Goal: Complete application form: Complete application form

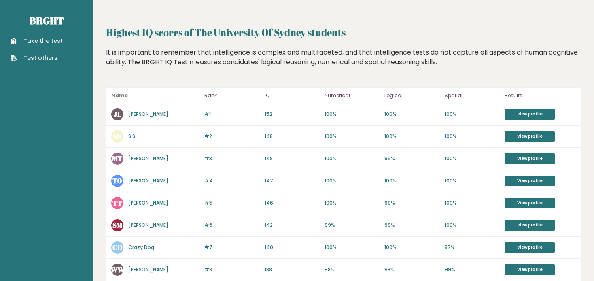
click at [47, 44] on link "Take the test" at bounding box center [37, 41] width 52 height 8
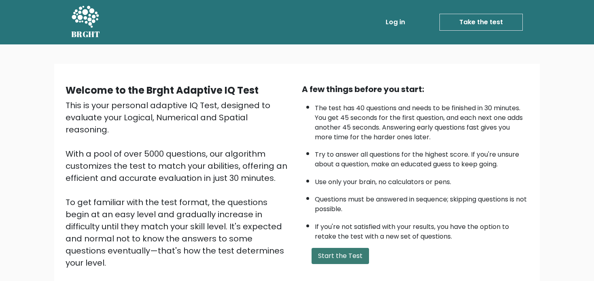
click at [352, 257] on button "Start the Test" at bounding box center [339, 256] width 57 height 16
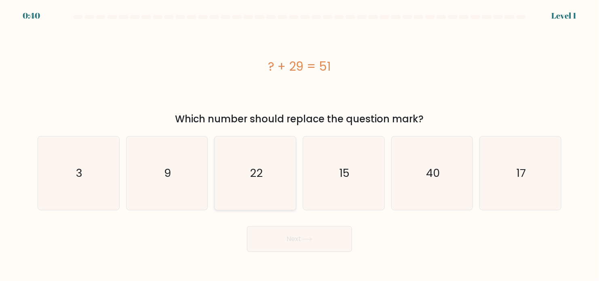
click at [265, 190] on icon "22" at bounding box center [256, 174] width 74 height 74
click at [300, 145] on input "c. 22" at bounding box center [300, 143] width 0 height 4
radio input "true"
click at [299, 245] on button "Next" at bounding box center [299, 239] width 105 height 26
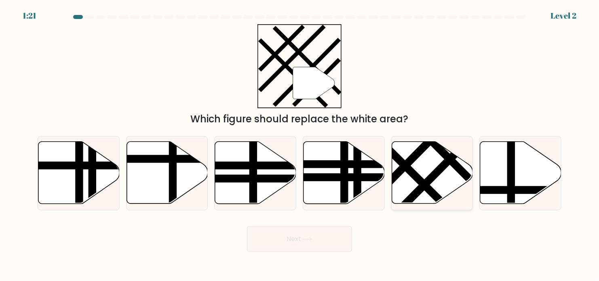
click at [423, 171] on icon at bounding box center [432, 173] width 81 height 62
click at [300, 145] on input "e." at bounding box center [300, 143] width 0 height 4
radio input "true"
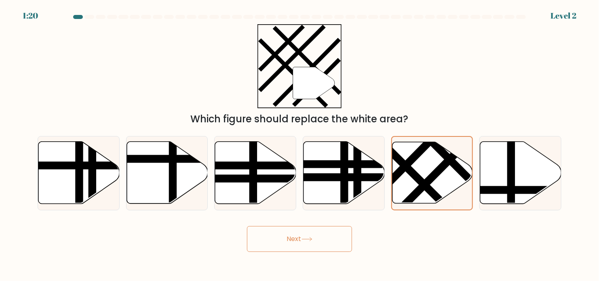
click at [299, 234] on button "Next" at bounding box center [299, 239] width 105 height 26
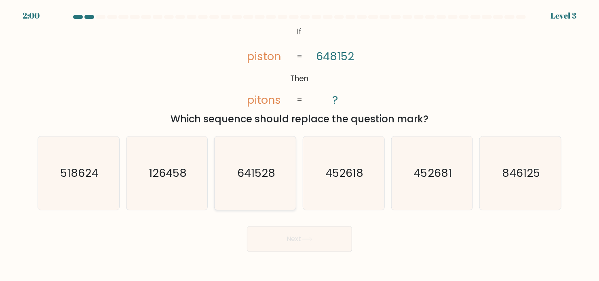
click at [279, 190] on icon "641528" at bounding box center [256, 174] width 74 height 74
click at [300, 145] on input "c. 641528" at bounding box center [300, 143] width 0 height 4
radio input "true"
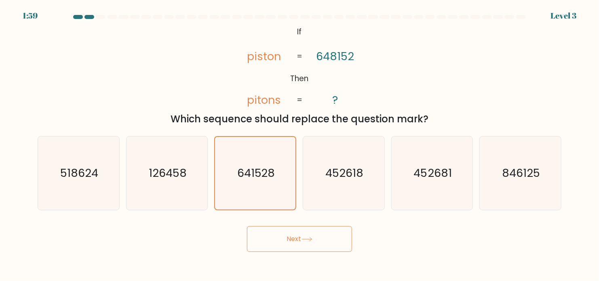
click at [307, 241] on icon at bounding box center [307, 239] width 11 height 4
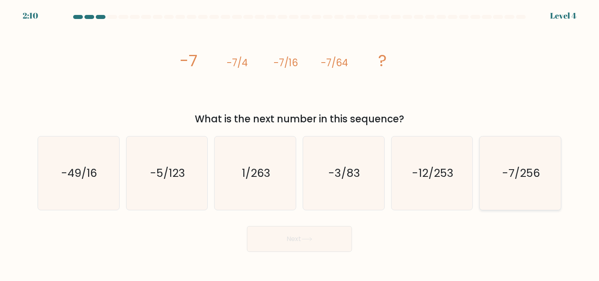
click at [504, 175] on text "-7/256" at bounding box center [521, 173] width 38 height 16
click at [300, 145] on input "f. -7/256" at bounding box center [300, 143] width 0 height 4
radio input "true"
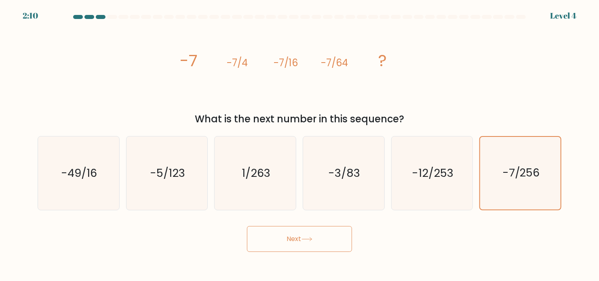
click at [296, 243] on button "Next" at bounding box center [299, 239] width 105 height 26
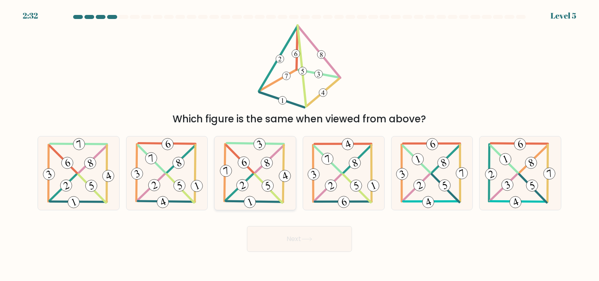
click at [257, 163] on icon at bounding box center [255, 174] width 74 height 74
click at [300, 145] on input "c." at bounding box center [300, 143] width 0 height 4
radio input "true"
click at [293, 231] on button "Next" at bounding box center [299, 239] width 105 height 26
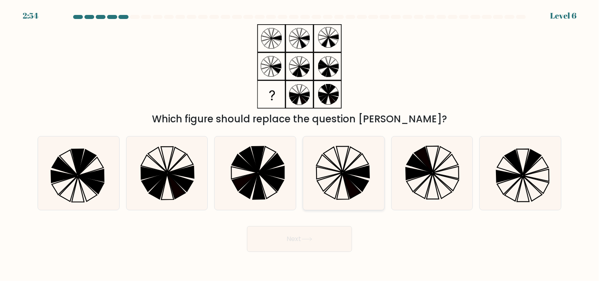
click at [330, 173] on icon at bounding box center [344, 174] width 74 height 74
click at [300, 145] on input "d." at bounding box center [300, 143] width 0 height 4
radio input "true"
click at [297, 238] on button "Next" at bounding box center [299, 239] width 105 height 26
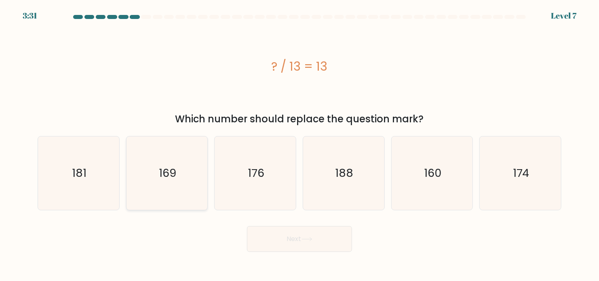
click at [201, 178] on icon "169" at bounding box center [167, 174] width 74 height 74
click at [300, 145] on input "b. 169" at bounding box center [300, 143] width 0 height 4
radio input "true"
click at [288, 241] on button "Next" at bounding box center [299, 239] width 105 height 26
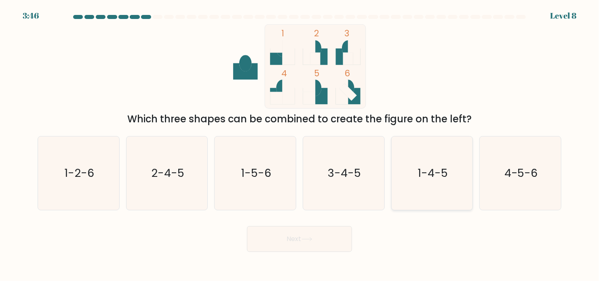
click at [409, 185] on icon "1-4-5" at bounding box center [433, 174] width 74 height 74
click at [300, 145] on input "e. 1-4-5" at bounding box center [300, 143] width 0 height 4
radio input "true"
click at [309, 255] on body "3:46 Level 8" at bounding box center [299, 140] width 599 height 281
click at [320, 243] on button "Next" at bounding box center [299, 239] width 105 height 26
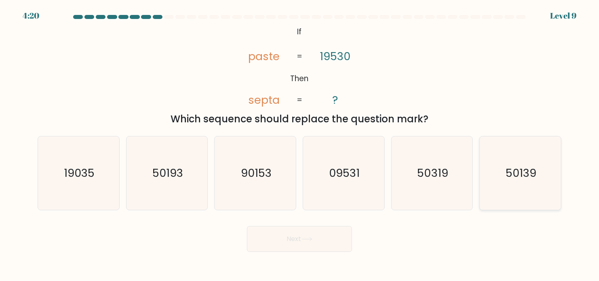
click at [524, 180] on text "50139" at bounding box center [521, 173] width 31 height 16
click at [300, 145] on input "f. 50139" at bounding box center [300, 143] width 0 height 4
radio input "true"
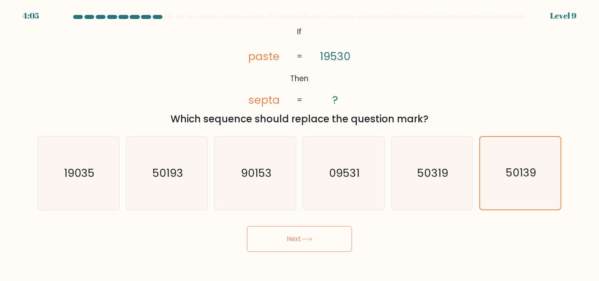
click at [325, 237] on button "Next" at bounding box center [299, 239] width 105 height 26
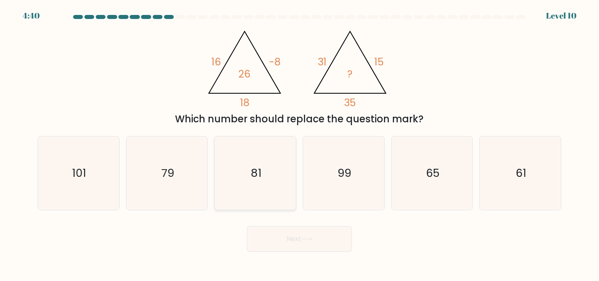
click at [265, 165] on icon "81" at bounding box center [256, 174] width 74 height 74
click at [300, 145] on input "c. 81" at bounding box center [300, 143] width 0 height 4
radio input "true"
click at [307, 250] on button "Next" at bounding box center [299, 239] width 105 height 26
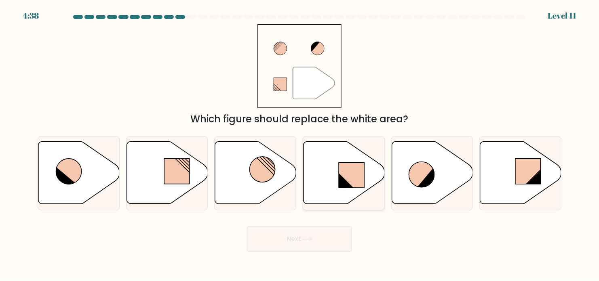
click at [330, 182] on icon at bounding box center [344, 173] width 81 height 62
click at [300, 145] on input "d." at bounding box center [300, 143] width 0 height 4
radio input "true"
click at [305, 234] on button "Next" at bounding box center [299, 239] width 105 height 26
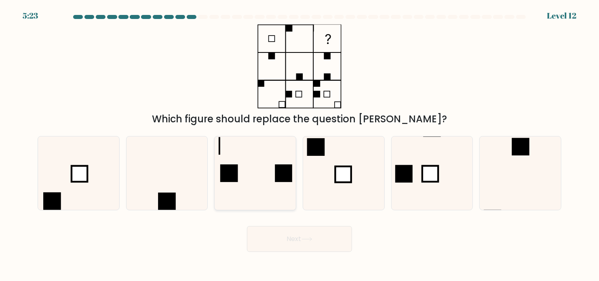
click at [260, 188] on icon at bounding box center [256, 174] width 74 height 74
click at [300, 145] on input "c." at bounding box center [300, 143] width 0 height 4
radio input "true"
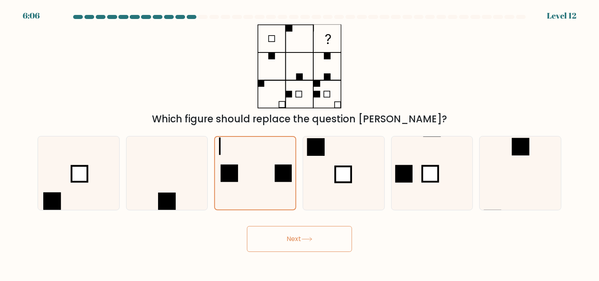
click at [277, 237] on button "Next" at bounding box center [299, 239] width 105 height 26
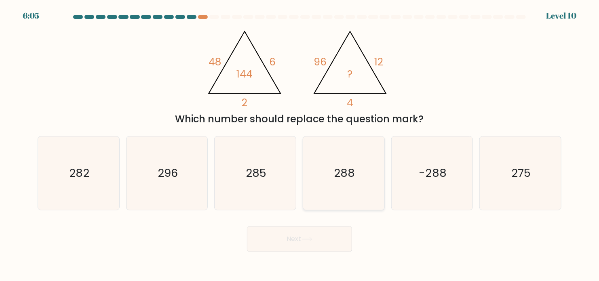
click at [316, 196] on icon "288" at bounding box center [344, 174] width 74 height 74
click at [300, 145] on input "d. 288" at bounding box center [300, 143] width 0 height 4
radio input "true"
click at [290, 245] on button "Next" at bounding box center [299, 239] width 105 height 26
click at [188, 185] on icon "296" at bounding box center [167, 174] width 74 height 74
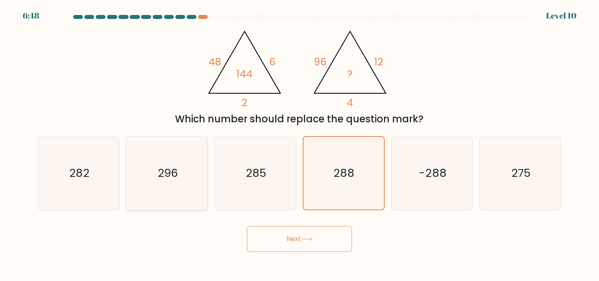
click at [300, 145] on input "b. 296" at bounding box center [300, 143] width 0 height 4
radio input "true"
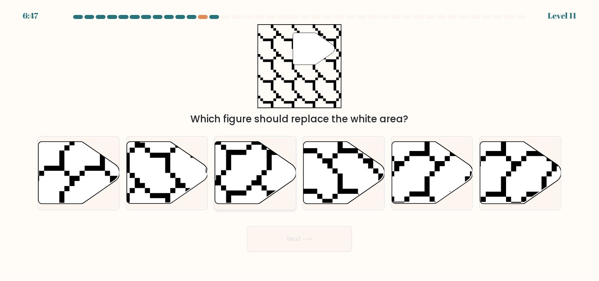
click at [265, 193] on icon at bounding box center [255, 173] width 81 height 62
click at [300, 145] on input "c." at bounding box center [300, 143] width 0 height 4
radio input "true"
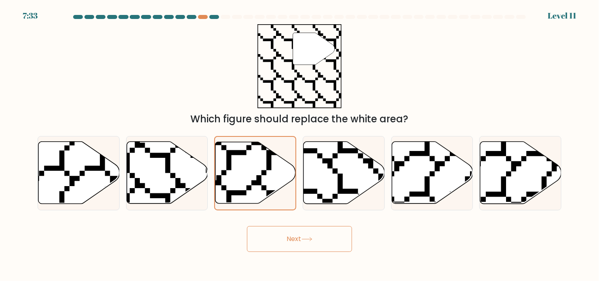
click at [277, 231] on button "Next" at bounding box center [299, 239] width 105 height 26
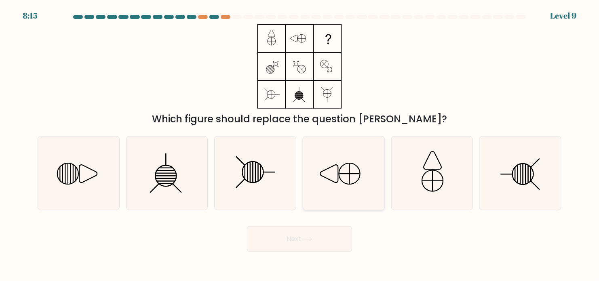
click at [322, 190] on icon at bounding box center [344, 174] width 74 height 74
click at [300, 145] on input "d." at bounding box center [300, 143] width 0 height 4
radio input "true"
click at [284, 239] on button "Next" at bounding box center [299, 239] width 105 height 26
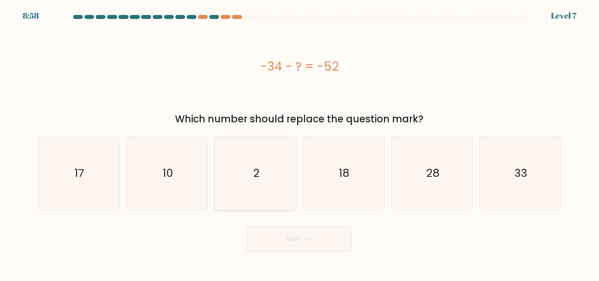
drag, startPoint x: 165, startPoint y: 178, endPoint x: 288, endPoint y: 186, distance: 124.1
click at [288, 186] on icon "2" at bounding box center [256, 174] width 74 height 74
click at [300, 145] on input "c. 2" at bounding box center [300, 143] width 0 height 4
radio input "true"
click at [316, 242] on button "Next" at bounding box center [299, 239] width 105 height 26
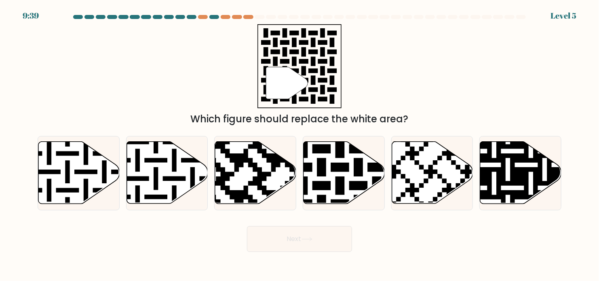
click at [323, 173] on icon at bounding box center [367, 139] width 147 height 147
click at [300, 145] on input "d." at bounding box center [300, 143] width 0 height 4
radio input "true"
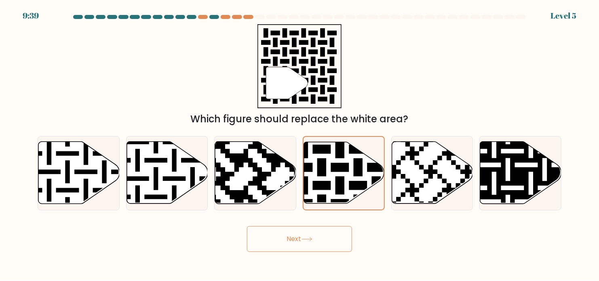
click at [309, 241] on icon at bounding box center [307, 239] width 11 height 4
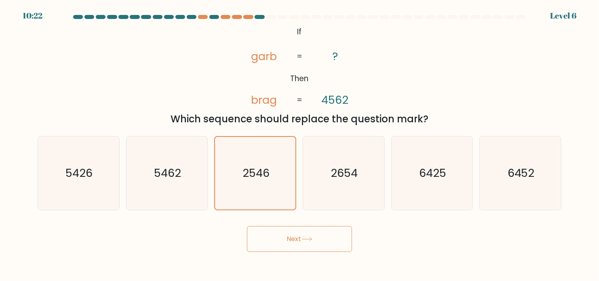
click at [287, 245] on button "Next" at bounding box center [299, 239] width 105 height 26
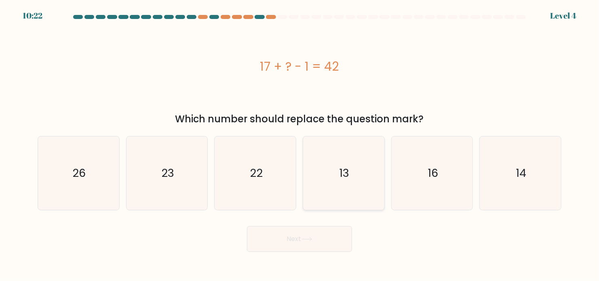
click at [321, 186] on icon "13" at bounding box center [344, 174] width 74 height 74
click at [300, 145] on input "d. 13" at bounding box center [300, 143] width 0 height 4
radio input "true"
click at [280, 248] on button "Next" at bounding box center [299, 239] width 105 height 26
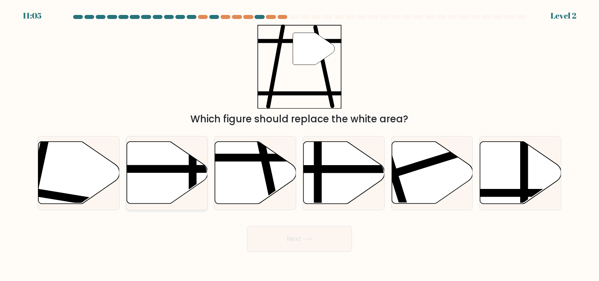
click at [176, 197] on icon at bounding box center [167, 173] width 81 height 62
click at [300, 145] on input "b." at bounding box center [300, 143] width 0 height 4
radio input "true"
click at [261, 237] on button "Next" at bounding box center [299, 239] width 105 height 26
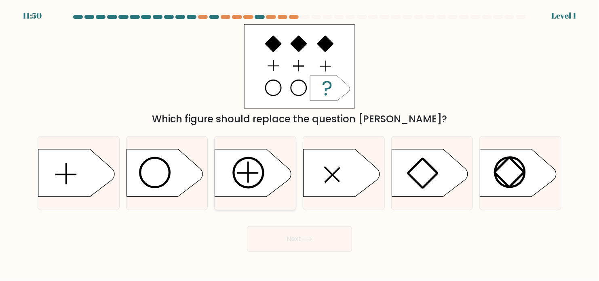
click at [258, 189] on icon at bounding box center [253, 173] width 76 height 47
click at [300, 145] on input "c." at bounding box center [300, 143] width 0 height 4
radio input "true"
click at [286, 229] on button "Next" at bounding box center [299, 239] width 105 height 26
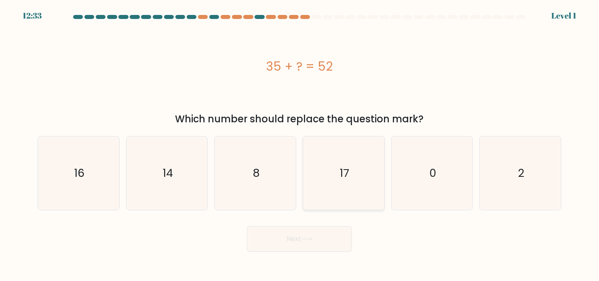
click at [328, 207] on icon "17" at bounding box center [344, 174] width 74 height 74
click at [300, 145] on input "d. 17" at bounding box center [300, 143] width 0 height 4
radio input "true"
click at [310, 235] on button "Next" at bounding box center [299, 239] width 105 height 26
click at [254, 193] on icon "8" at bounding box center [256, 174] width 74 height 74
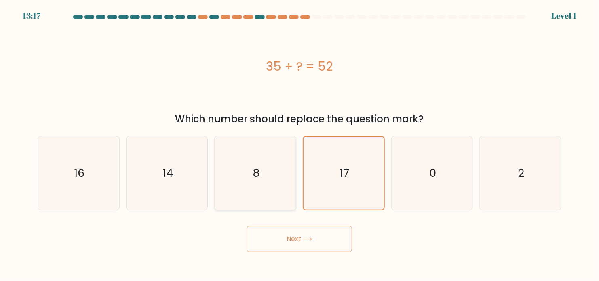
click at [300, 145] on input "c. 8" at bounding box center [300, 143] width 0 height 4
radio input "true"
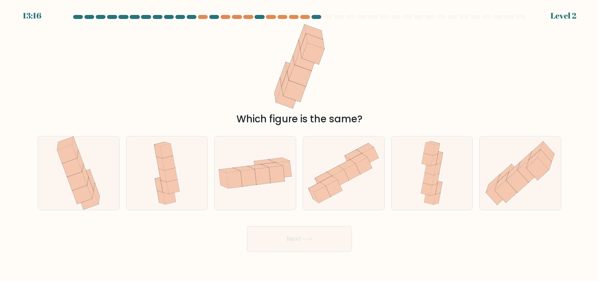
click at [254, 193] on icon at bounding box center [255, 173] width 81 height 42
click at [300, 145] on input "c." at bounding box center [300, 143] width 0 height 4
radio input "true"
click at [278, 236] on button "Next" at bounding box center [299, 239] width 105 height 26
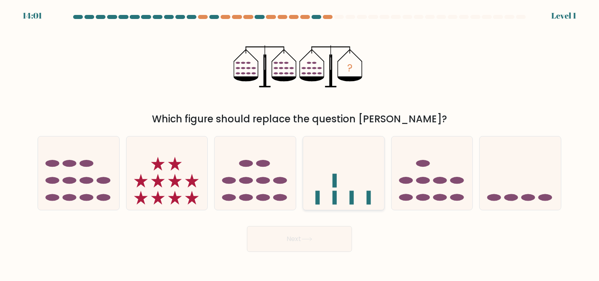
click at [344, 187] on icon at bounding box center [343, 173] width 81 height 67
click at [300, 145] on input "d." at bounding box center [300, 143] width 0 height 4
radio input "true"
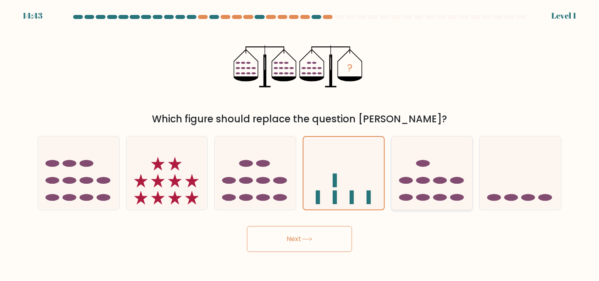
click at [426, 198] on ellipse at bounding box center [423, 197] width 14 height 7
click at [300, 145] on input "e." at bounding box center [300, 143] width 0 height 4
radio input "true"
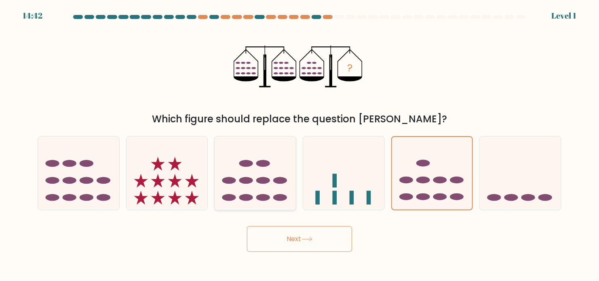
click at [260, 192] on icon at bounding box center [255, 173] width 81 height 67
click at [300, 145] on input "c." at bounding box center [300, 143] width 0 height 4
radio input "true"
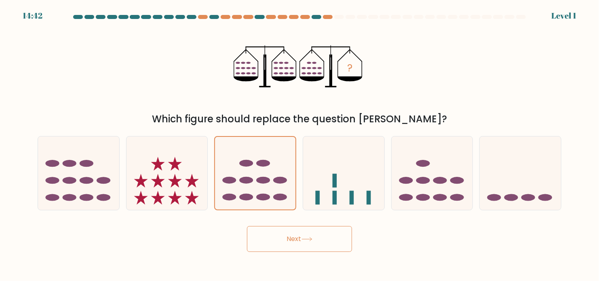
click at [299, 243] on button "Next" at bounding box center [299, 239] width 105 height 26
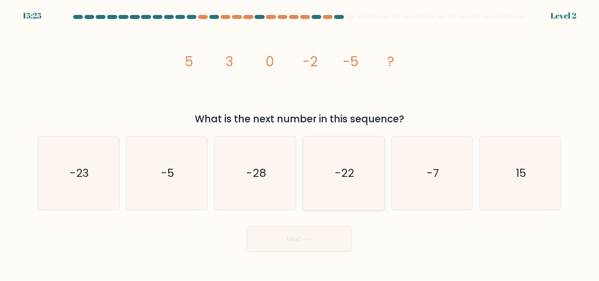
click at [338, 199] on icon "-22" at bounding box center [344, 174] width 74 height 74
click at [300, 145] on input "d. -22" at bounding box center [300, 143] width 0 height 4
radio input "true"
click at [304, 232] on button "Next" at bounding box center [299, 239] width 105 height 26
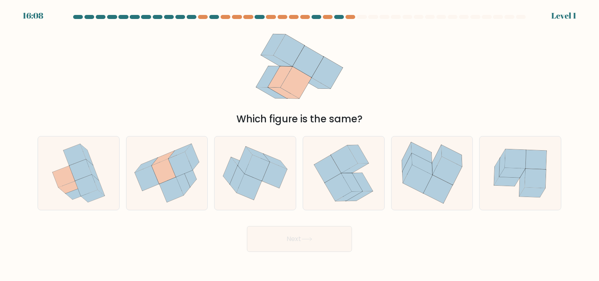
click at [263, 191] on icon at bounding box center [255, 174] width 81 height 68
click at [300, 145] on input "c." at bounding box center [300, 143] width 0 height 4
radio input "true"
click at [157, 174] on icon at bounding box center [164, 171] width 24 height 25
click at [300, 145] on input "b." at bounding box center [300, 143] width 0 height 4
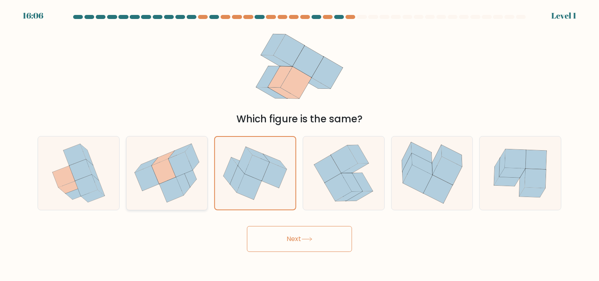
radio input "true"
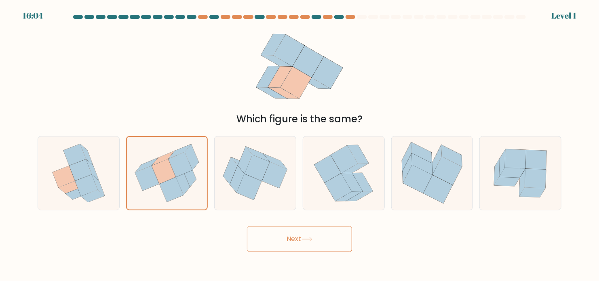
click at [322, 238] on button "Next" at bounding box center [299, 239] width 105 height 26
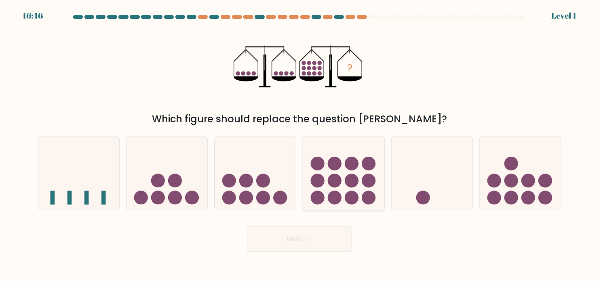
click at [329, 185] on icon at bounding box center [343, 173] width 81 height 67
click at [300, 145] on input "d." at bounding box center [300, 143] width 0 height 4
radio input "true"
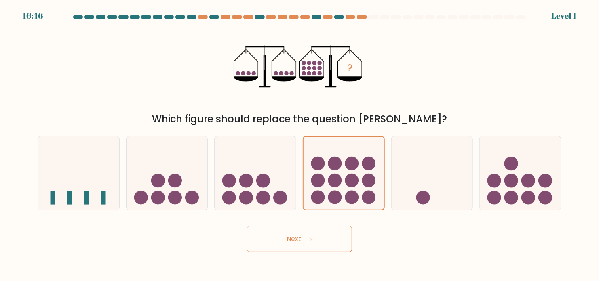
click at [321, 239] on button "Next" at bounding box center [299, 239] width 105 height 26
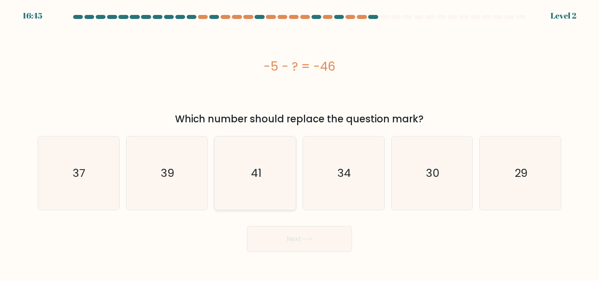
click at [271, 192] on icon "41" at bounding box center [256, 174] width 74 height 74
click at [300, 145] on input "c. 41" at bounding box center [300, 143] width 0 height 4
radio input "true"
click at [296, 239] on button "Next" at bounding box center [299, 239] width 105 height 26
click at [314, 175] on icon "34" at bounding box center [344, 174] width 74 height 74
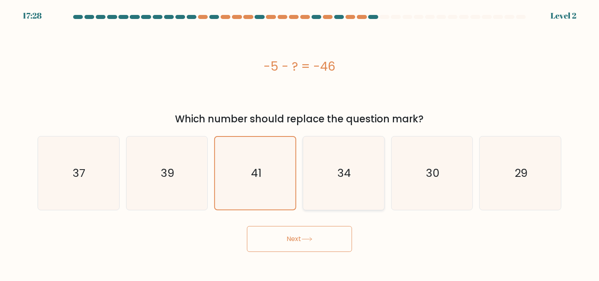
click at [300, 145] on input "d. 34" at bounding box center [300, 143] width 0 height 4
radio input "true"
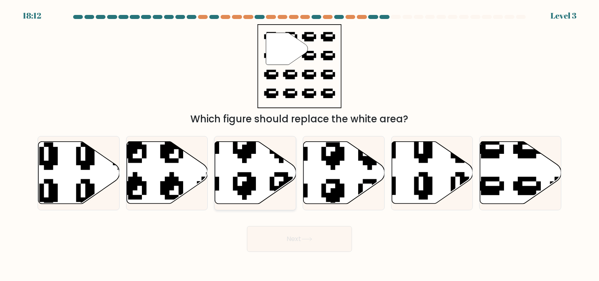
click at [273, 187] on icon at bounding box center [226, 205] width 133 height 138
click at [300, 145] on input "c." at bounding box center [300, 143] width 0 height 4
radio input "true"
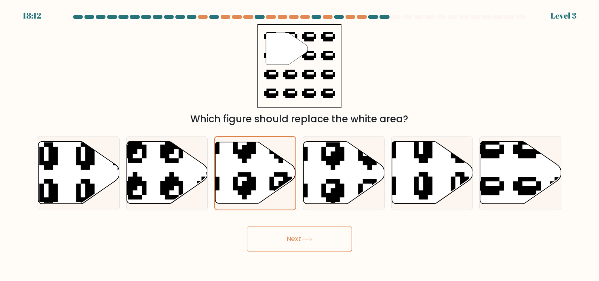
click at [284, 228] on button "Next" at bounding box center [299, 239] width 105 height 26
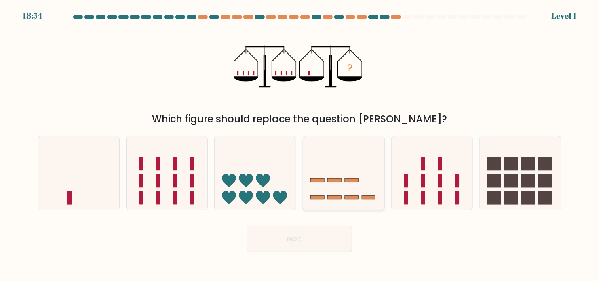
click at [317, 190] on icon at bounding box center [343, 173] width 81 height 67
click at [300, 145] on input "d." at bounding box center [300, 143] width 0 height 4
radio input "true"
click at [286, 182] on icon at bounding box center [255, 173] width 81 height 67
click at [300, 145] on input "c." at bounding box center [300, 143] width 0 height 4
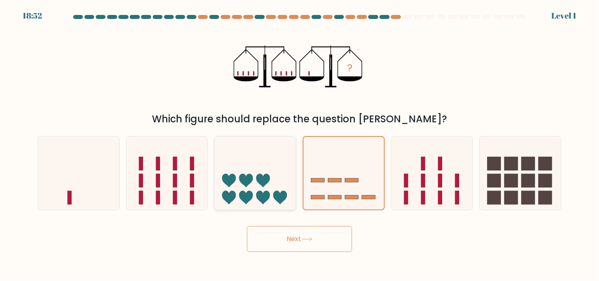
radio input "true"
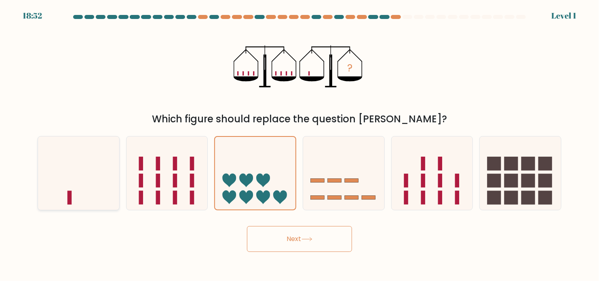
click at [72, 174] on icon at bounding box center [78, 173] width 81 height 67
click at [300, 145] on input "a." at bounding box center [300, 143] width 0 height 4
radio input "true"
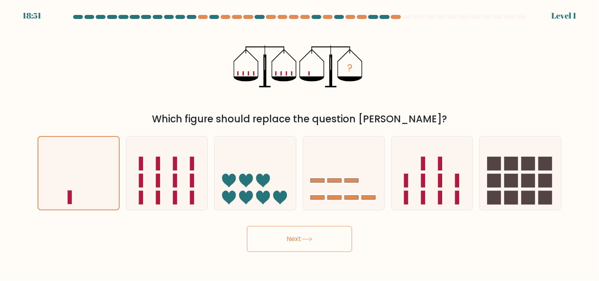
click at [277, 236] on button "Next" at bounding box center [299, 239] width 105 height 26
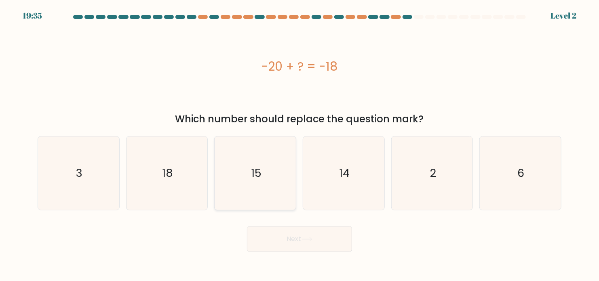
click at [273, 196] on icon "15" at bounding box center [256, 174] width 74 height 74
click at [300, 145] on input "c. 15" at bounding box center [300, 143] width 0 height 4
radio input "true"
click at [436, 188] on icon "2" at bounding box center [433, 174] width 74 height 74
click at [300, 145] on input "e. 2" at bounding box center [300, 143] width 0 height 4
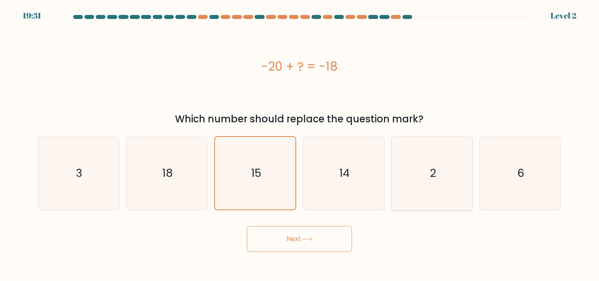
radio input "true"
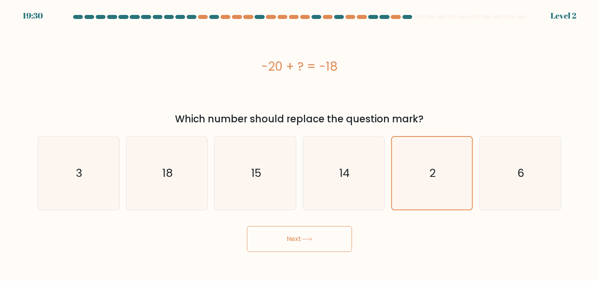
click at [328, 239] on button "Next" at bounding box center [299, 239] width 105 height 26
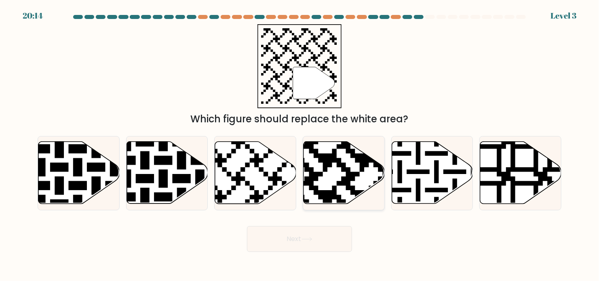
click at [317, 177] on icon at bounding box center [369, 139] width 147 height 147
click at [300, 145] on input "d." at bounding box center [300, 143] width 0 height 4
radio input "true"
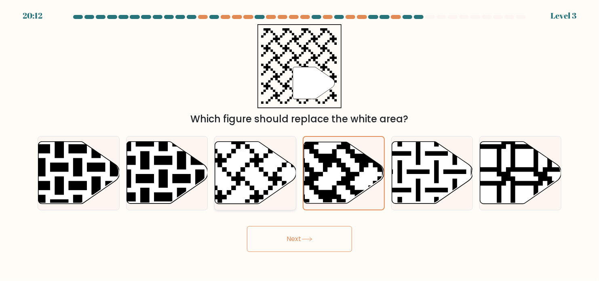
click at [260, 190] on icon at bounding box center [255, 173] width 81 height 62
click at [300, 145] on input "c." at bounding box center [300, 143] width 0 height 4
radio input "true"
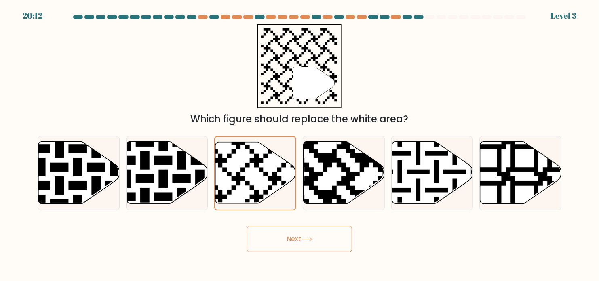
click at [288, 245] on button "Next" at bounding box center [299, 239] width 105 height 26
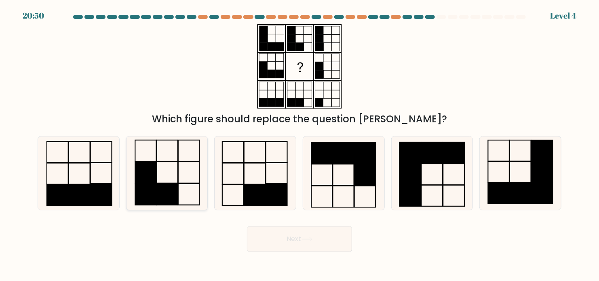
click at [179, 173] on icon at bounding box center [167, 174] width 74 height 74
click at [300, 145] on input "b." at bounding box center [300, 143] width 0 height 4
radio input "true"
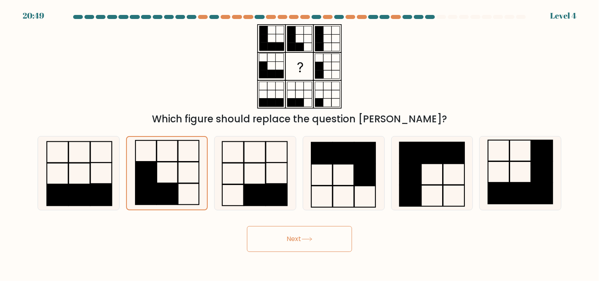
click at [265, 231] on button "Next" at bounding box center [299, 239] width 105 height 26
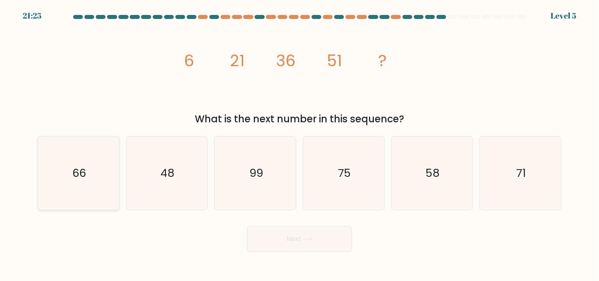
click at [79, 173] on text "66" at bounding box center [79, 173] width 14 height 16
click at [300, 145] on input "a. 66" at bounding box center [300, 143] width 0 height 4
radio input "true"
click at [292, 250] on button "Next" at bounding box center [299, 239] width 105 height 26
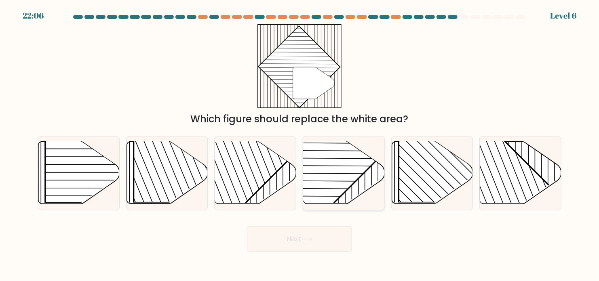
click at [324, 199] on rect at bounding box center [315, 141] width 159 height 159
click at [300, 145] on input "d." at bounding box center [300, 143] width 0 height 4
radio input "true"
click at [322, 242] on button "Next" at bounding box center [299, 239] width 105 height 26
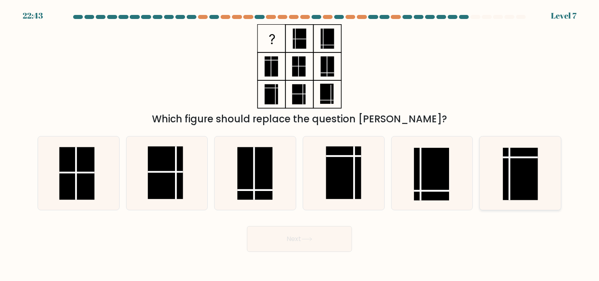
click at [497, 172] on icon at bounding box center [521, 174] width 74 height 74
click at [300, 145] on input "f." at bounding box center [300, 143] width 0 height 4
radio input "true"
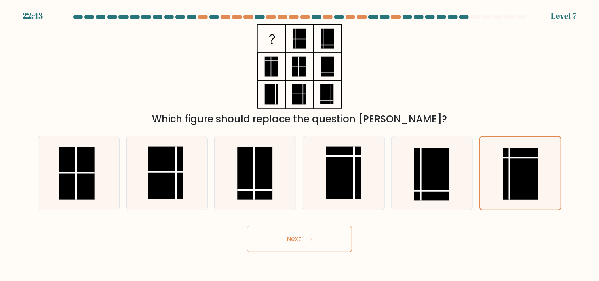
click at [334, 248] on button "Next" at bounding box center [299, 239] width 105 height 26
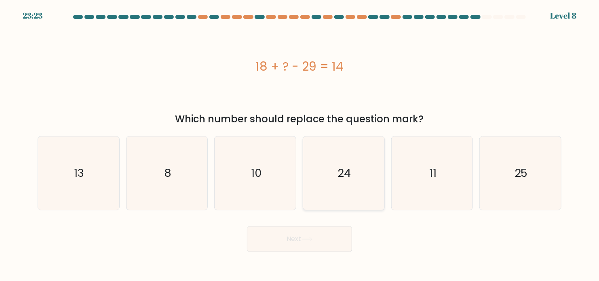
click at [360, 185] on icon "24" at bounding box center [344, 174] width 74 height 74
click at [300, 145] on input "d. 24" at bounding box center [300, 143] width 0 height 4
radio input "true"
click at [310, 234] on button "Next" at bounding box center [299, 239] width 105 height 26
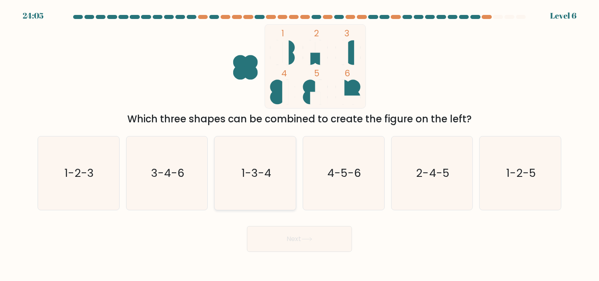
click at [273, 172] on icon "1-3-4" at bounding box center [256, 174] width 74 height 74
click at [300, 145] on input "c. 1-3-4" at bounding box center [300, 143] width 0 height 4
radio input "true"
click at [292, 238] on button "Next" at bounding box center [299, 239] width 105 height 26
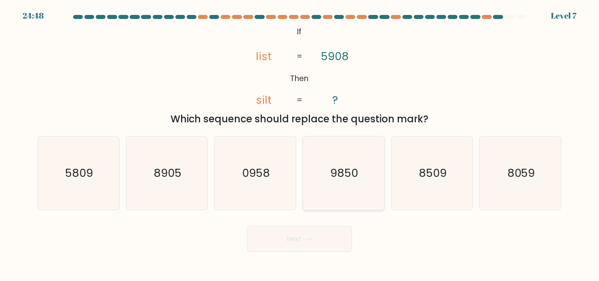
click at [347, 184] on icon "9850" at bounding box center [344, 174] width 74 height 74
click at [300, 145] on input "d. 9850" at bounding box center [300, 143] width 0 height 4
radio input "true"
click at [312, 238] on icon at bounding box center [307, 239] width 11 height 4
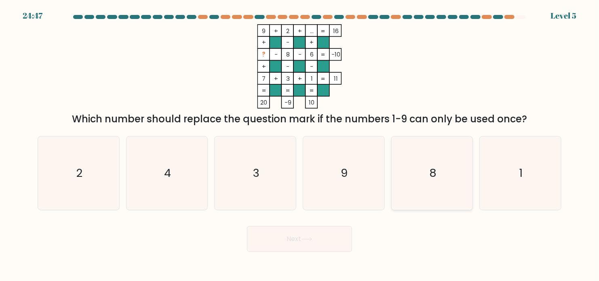
click at [405, 195] on icon "8" at bounding box center [433, 174] width 74 height 74
click at [300, 145] on input "e. 8" at bounding box center [300, 143] width 0 height 4
radio input "true"
click at [301, 241] on button "Next" at bounding box center [299, 239] width 105 height 26
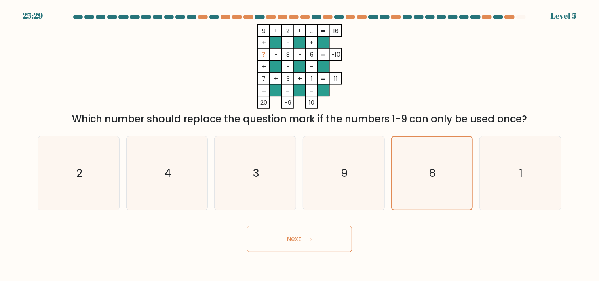
click at [277, 235] on button "Next" at bounding box center [299, 239] width 105 height 26
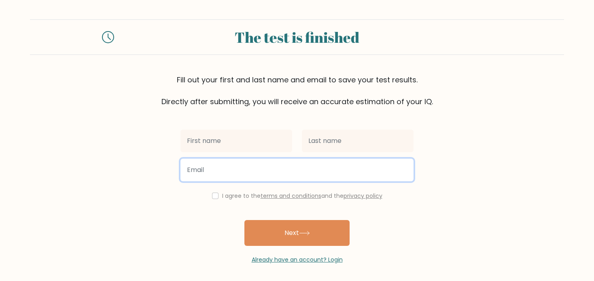
click at [252, 159] on input "email" at bounding box center [296, 170] width 233 height 23
type input "dong.chen32@eduaction.nsw.gov.au"
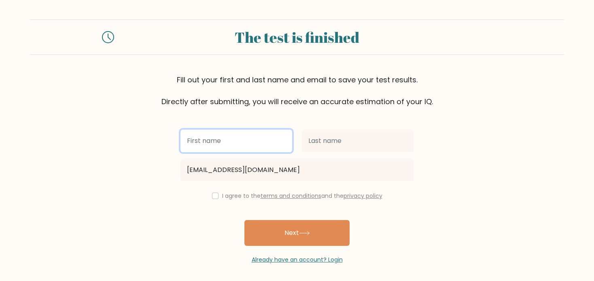
click at [230, 139] on input "text" at bounding box center [236, 141] width 112 height 23
type input "kkk"
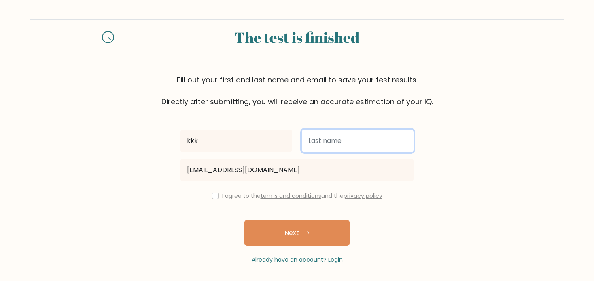
click at [313, 147] on input "text" at bounding box center [358, 141] width 112 height 23
type input "s"
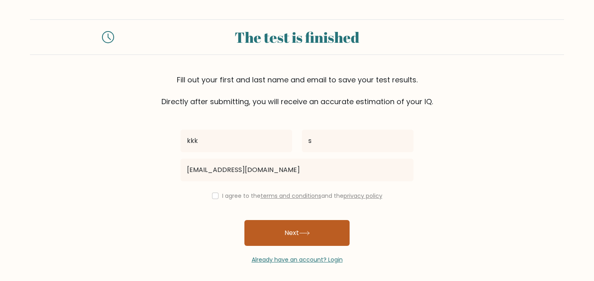
drag, startPoint x: 295, startPoint y: 230, endPoint x: 253, endPoint y: 235, distance: 42.0
click at [253, 235] on button "Next" at bounding box center [296, 233] width 105 height 26
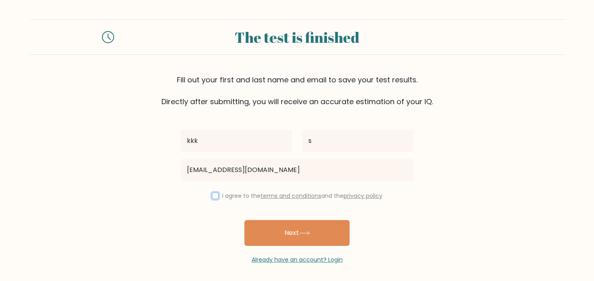
click at [212, 193] on input "checkbox" at bounding box center [215, 196] width 6 height 6
checkbox input "true"
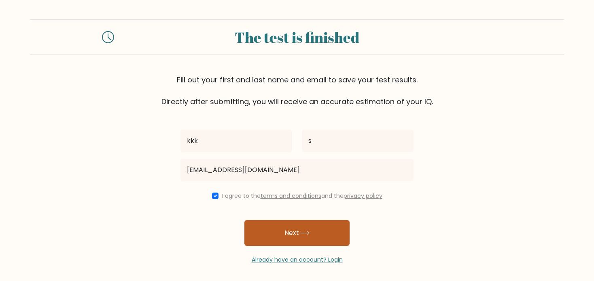
click at [287, 229] on button "Next" at bounding box center [296, 233] width 105 height 26
